Goal: Transaction & Acquisition: Purchase product/service

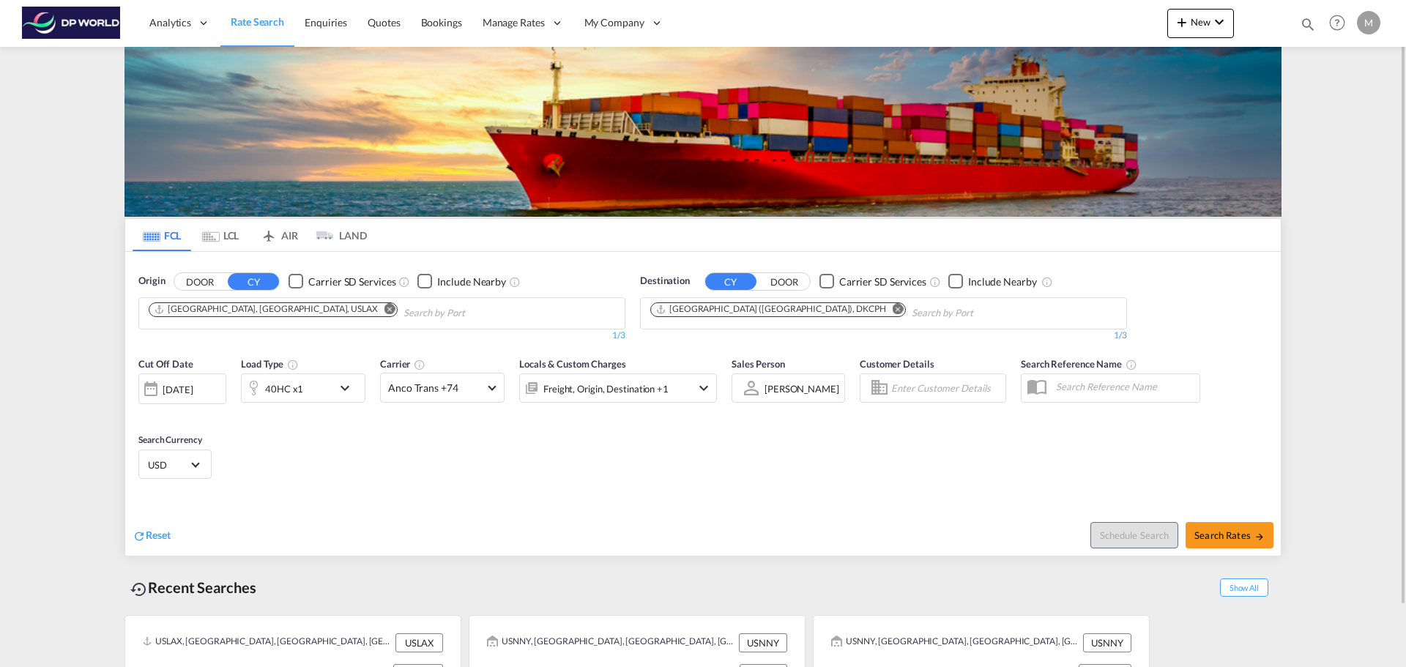
click at [384, 310] on md-icon "Remove" at bounding box center [389, 308] width 11 height 11
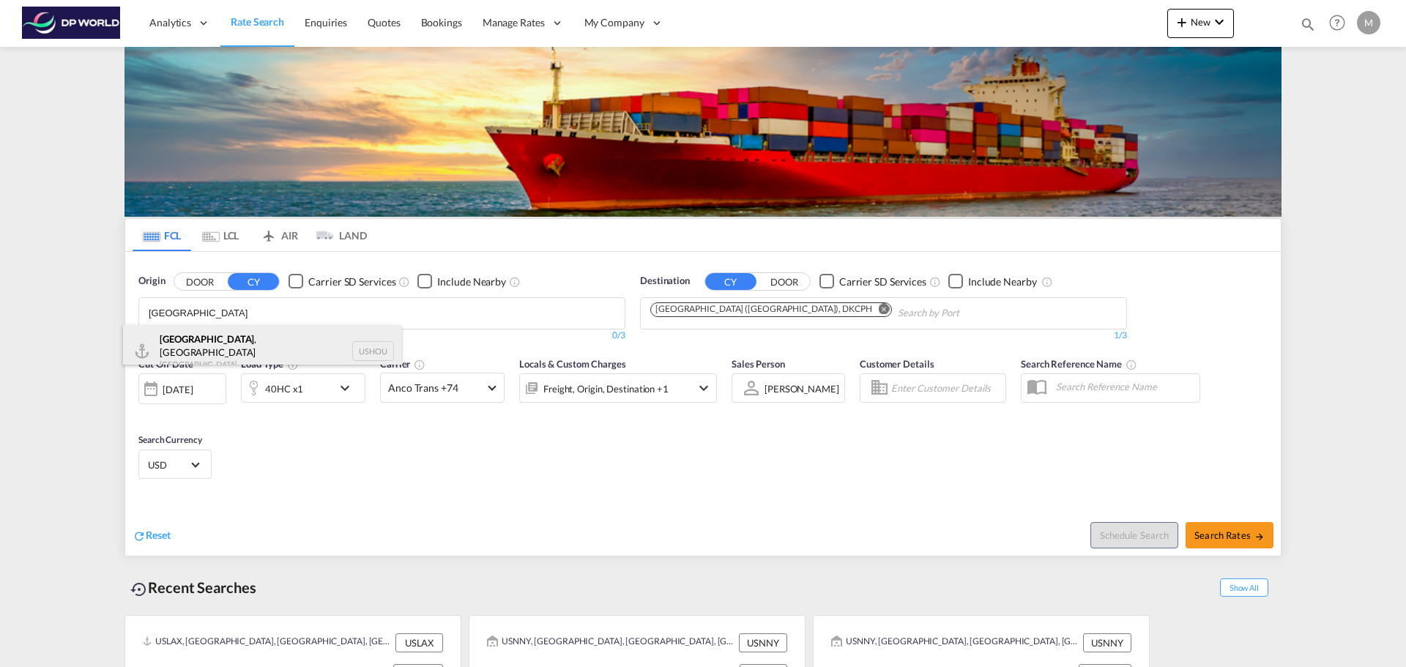
type input "[GEOGRAPHIC_DATA]"
click at [202, 349] on div "[GEOGRAPHIC_DATA] , [GEOGRAPHIC_DATA] [GEOGRAPHIC_DATA] USHOU" at bounding box center [262, 351] width 278 height 53
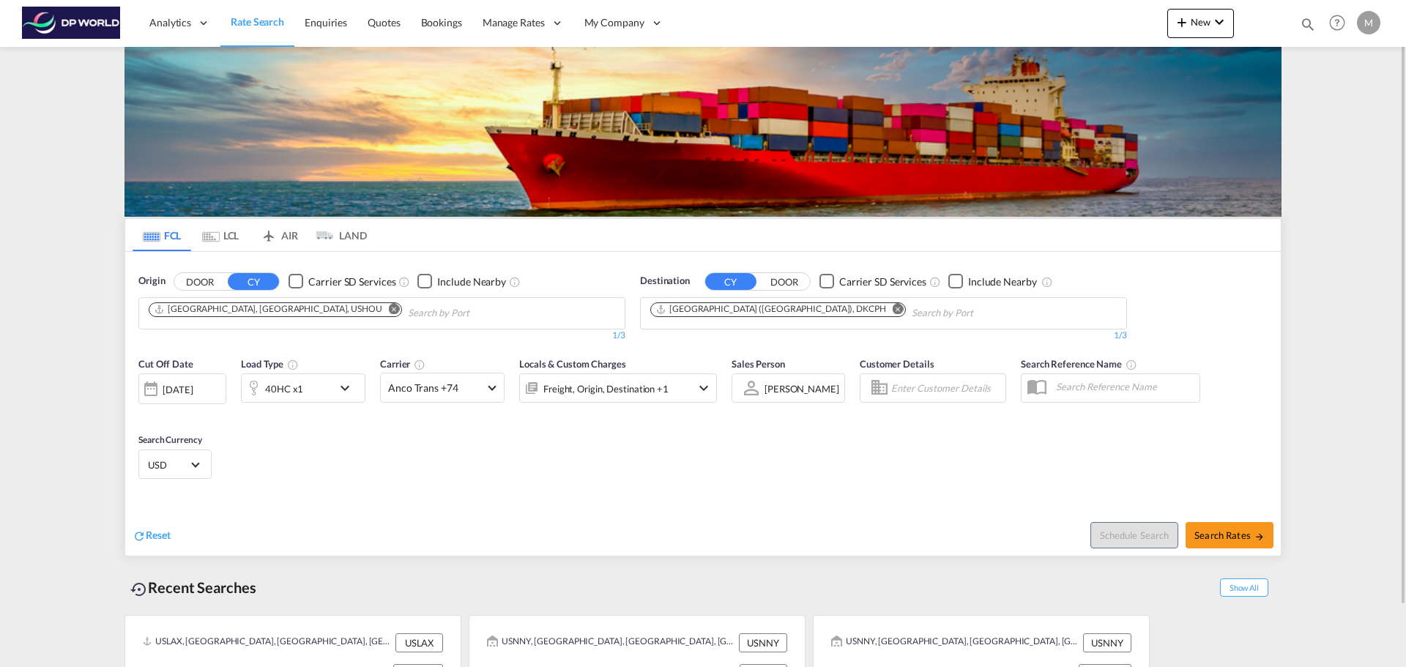
click at [893, 308] on md-icon "Remove" at bounding box center [898, 308] width 11 height 11
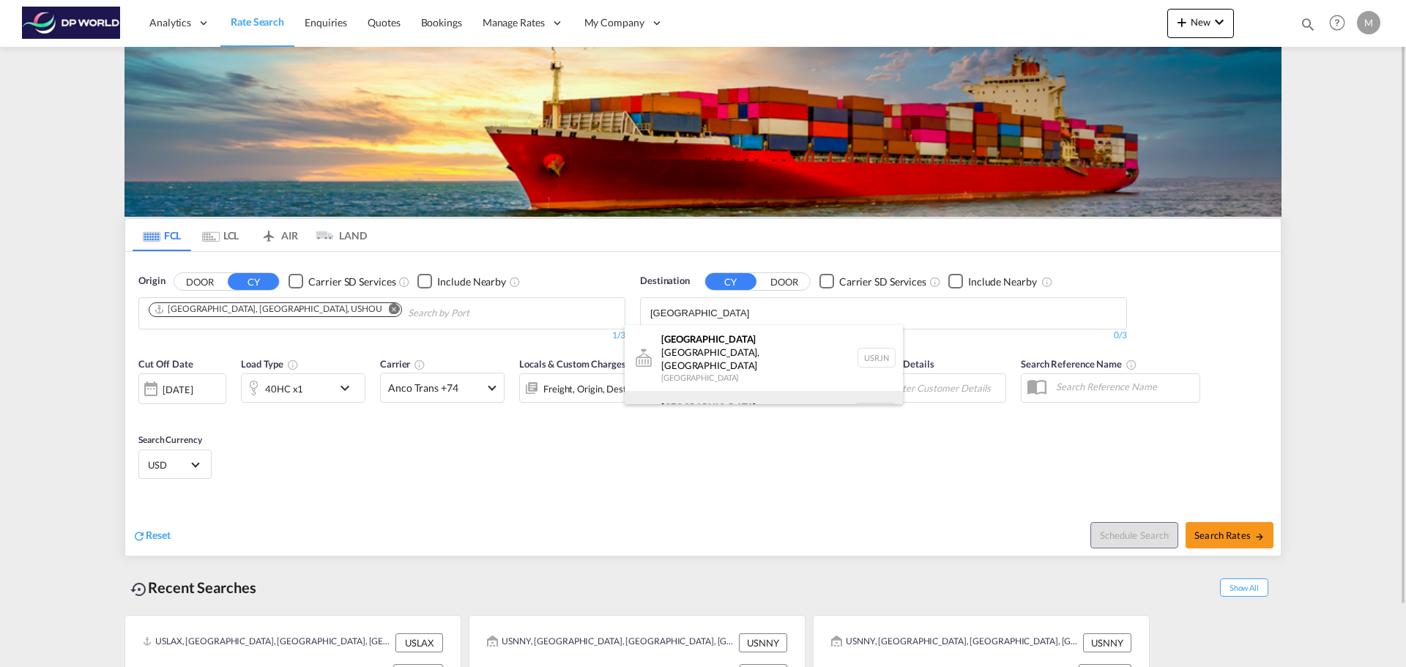
type input "[GEOGRAPHIC_DATA]"
click at [718, 395] on div "[GEOGRAPHIC_DATA] [GEOGRAPHIC_DATA] NLRTM" at bounding box center [764, 413] width 278 height 44
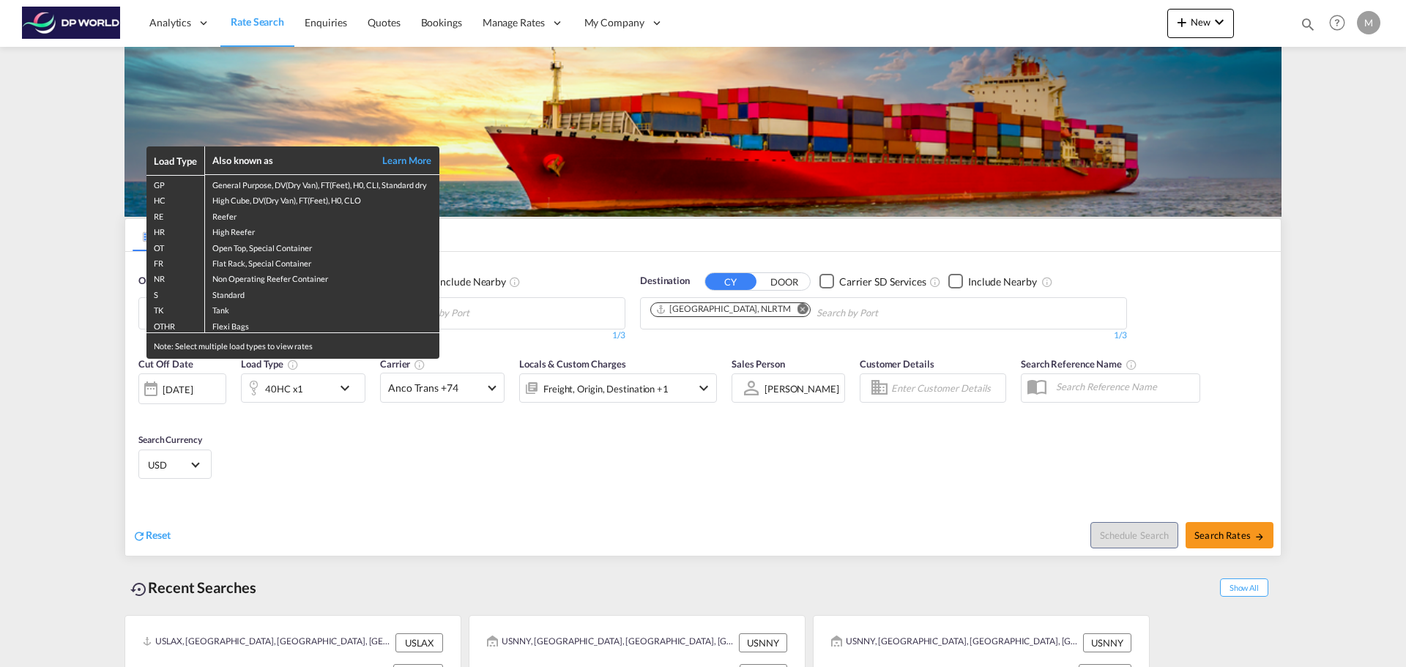
click at [1227, 538] on div "Load Type Also known as Learn More GP General Purpose, DV(Dry Van), FT(Feet), H…" at bounding box center [703, 333] width 1406 height 667
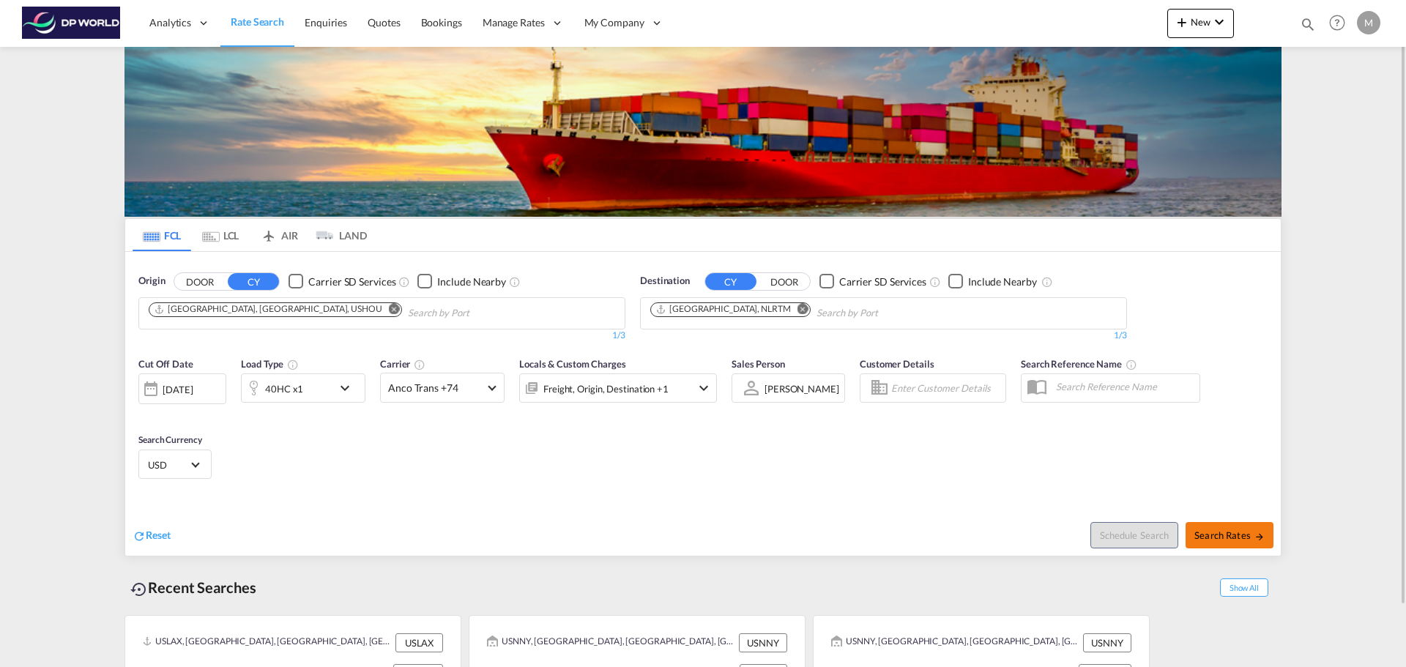
click at [1232, 531] on span "Search Rates" at bounding box center [1229, 535] width 70 height 12
type input "USHOU to NLRTM / [DATE]"
